Goal: Task Accomplishment & Management: Manage account settings

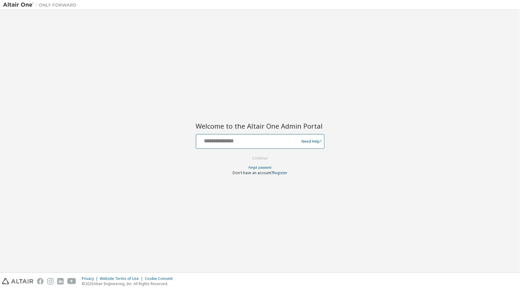
click at [238, 144] on input "text" at bounding box center [249, 140] width 100 height 9
click at [237, 104] on div "Welcome to the Altair One Admin Portal Need Help? Please make sure that you pro…" at bounding box center [260, 141] width 514 height 257
click at [226, 146] on div at bounding box center [249, 142] width 100 height 12
click at [227, 143] on input "text" at bounding box center [249, 140] width 100 height 9
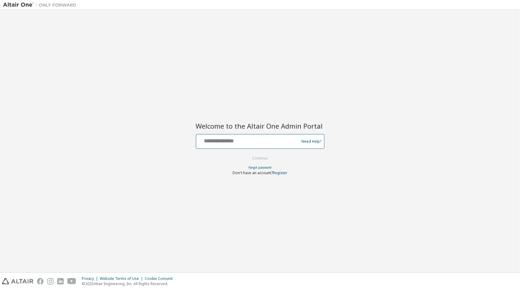
type input "**********"
click at [256, 155] on button "Continue" at bounding box center [260, 158] width 28 height 9
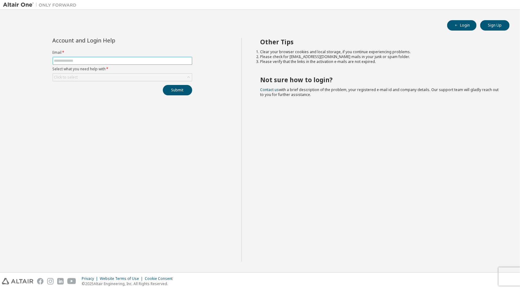
click at [82, 60] on input "text" at bounding box center [122, 60] width 136 height 5
type input "**********"
click at [116, 75] on div "Click to select" at bounding box center [122, 77] width 139 height 7
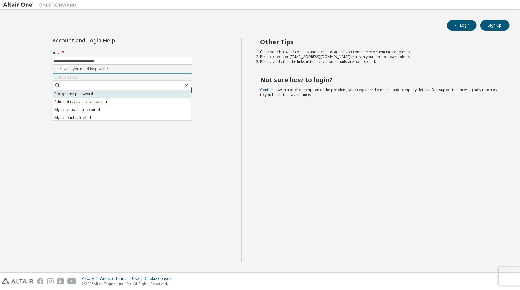
click at [111, 92] on li "I forgot my password" at bounding box center [122, 94] width 138 height 8
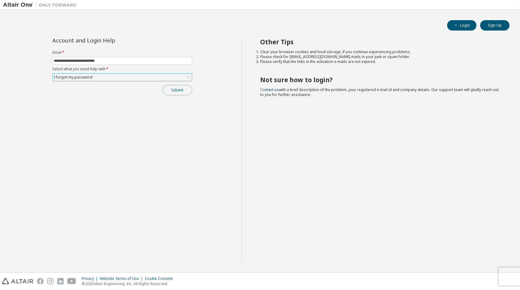
click at [176, 87] on button "Submit" at bounding box center [177, 90] width 29 height 10
